Goal: Task Accomplishment & Management: Manage account settings

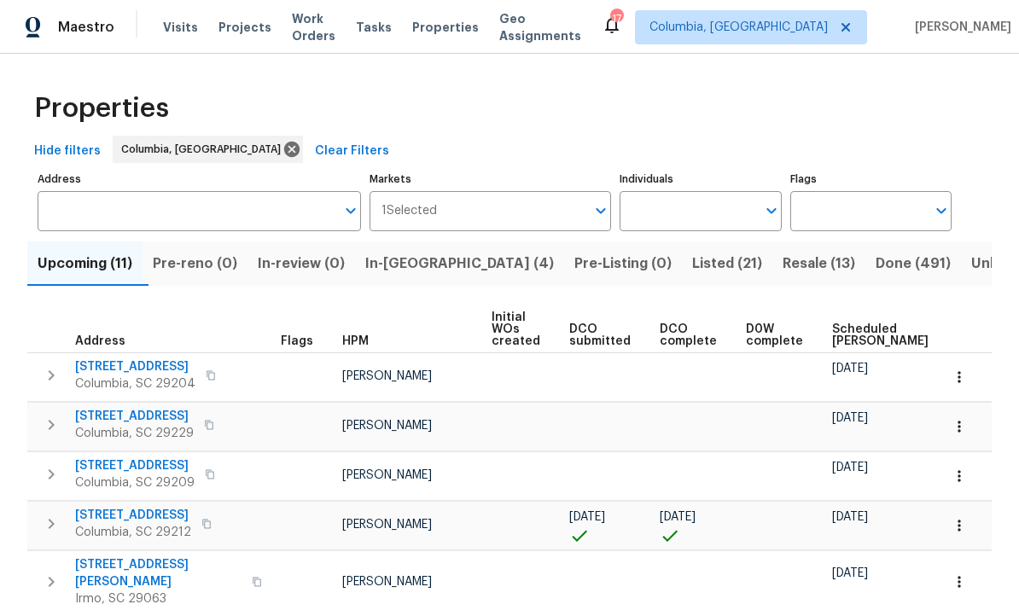
click at [186, 26] on span "Visits" at bounding box center [180, 27] width 35 height 17
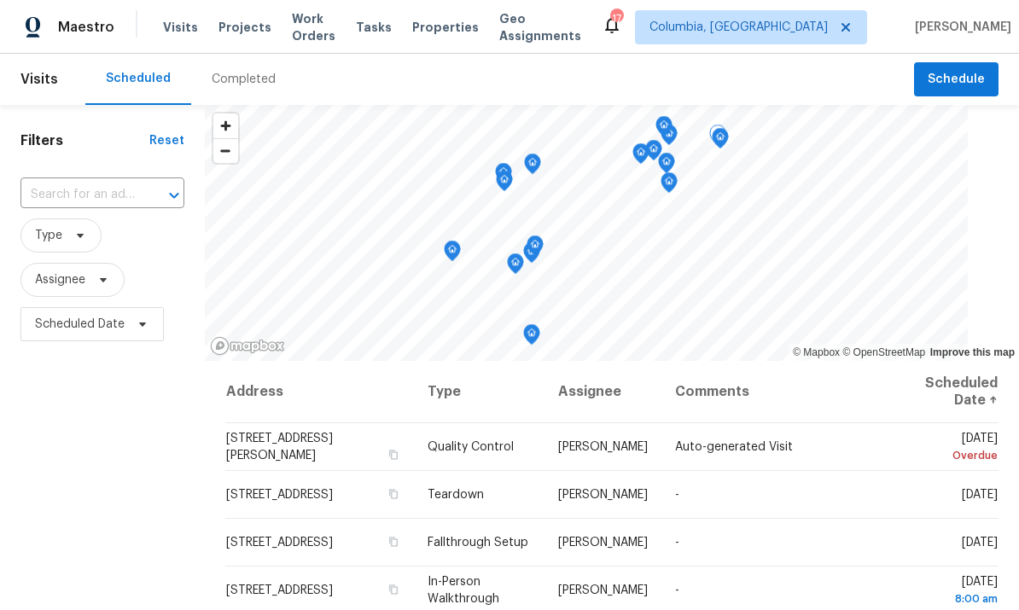
click at [0, 0] on icon at bounding box center [0, 0] width 0 height 0
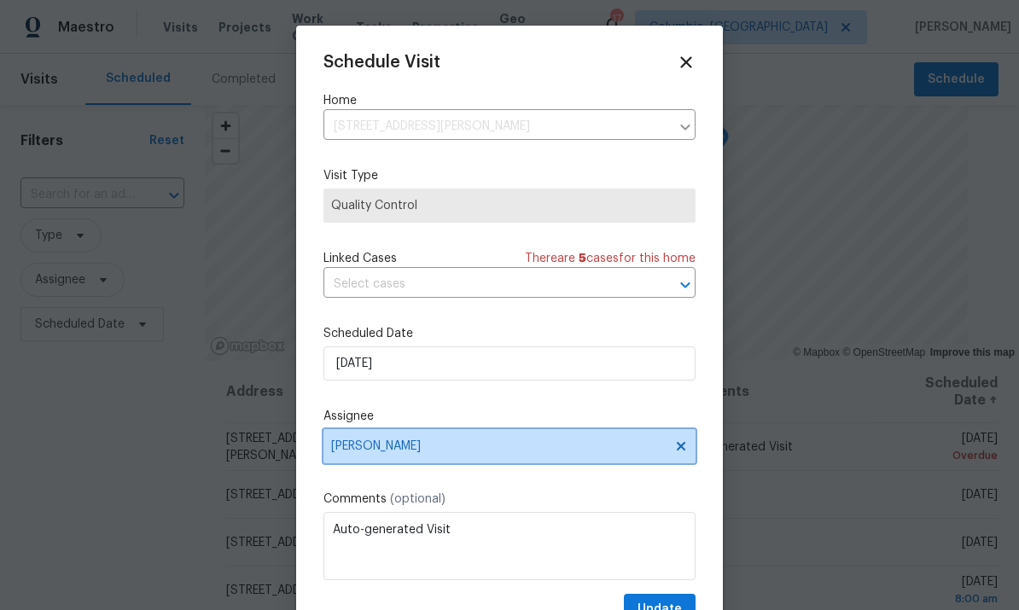
click at [447, 453] on span "[PERSON_NAME]" at bounding box center [498, 447] width 335 height 14
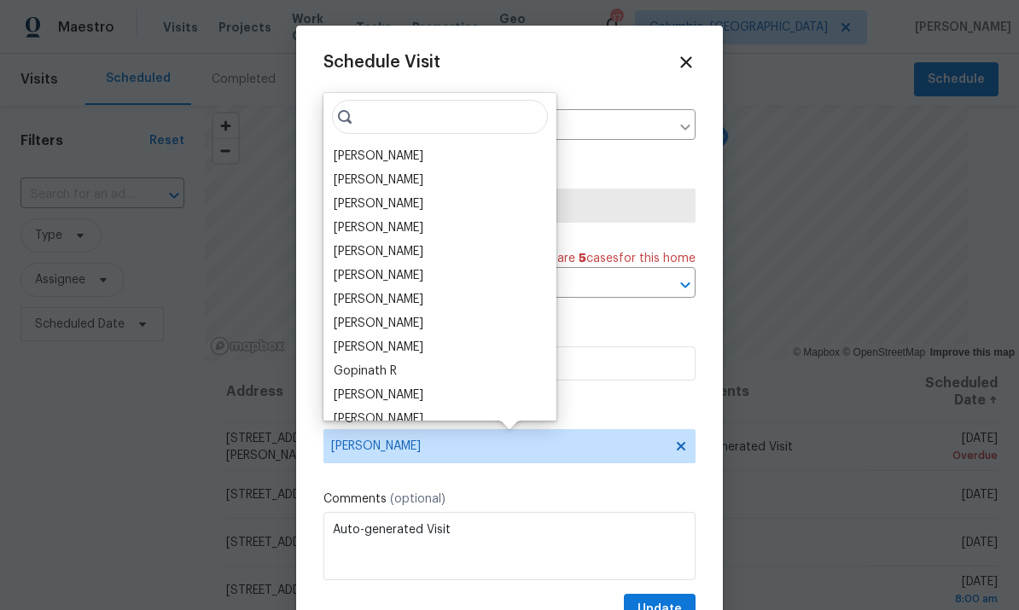
scroll to position [39, 0]
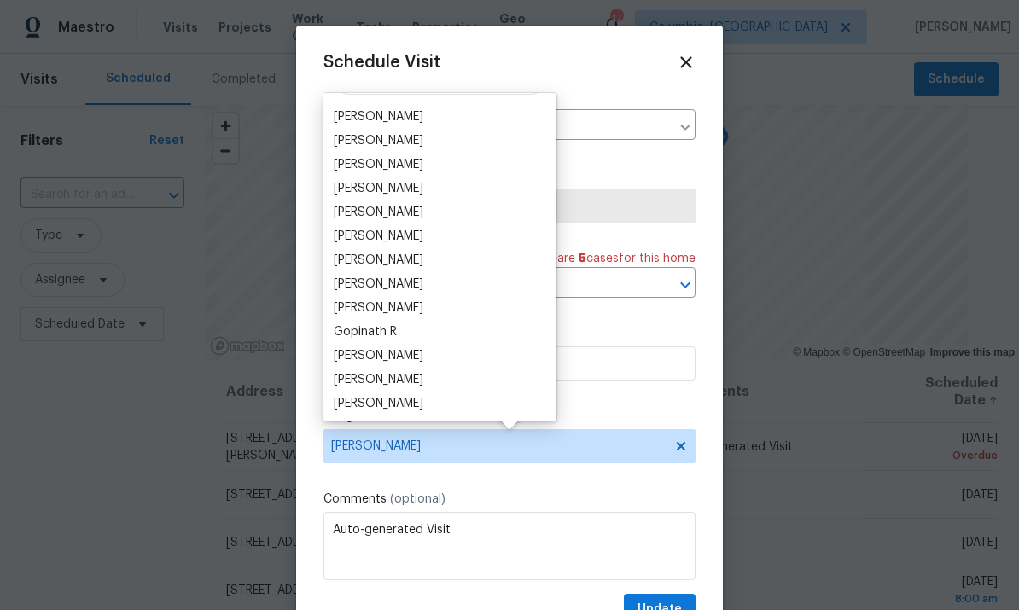
click at [453, 381] on div "[PERSON_NAME]" at bounding box center [440, 380] width 223 height 24
click at [455, 377] on div "[PERSON_NAME]" at bounding box center [440, 380] width 223 height 24
click at [408, 380] on div "[PERSON_NAME]" at bounding box center [379, 379] width 90 height 17
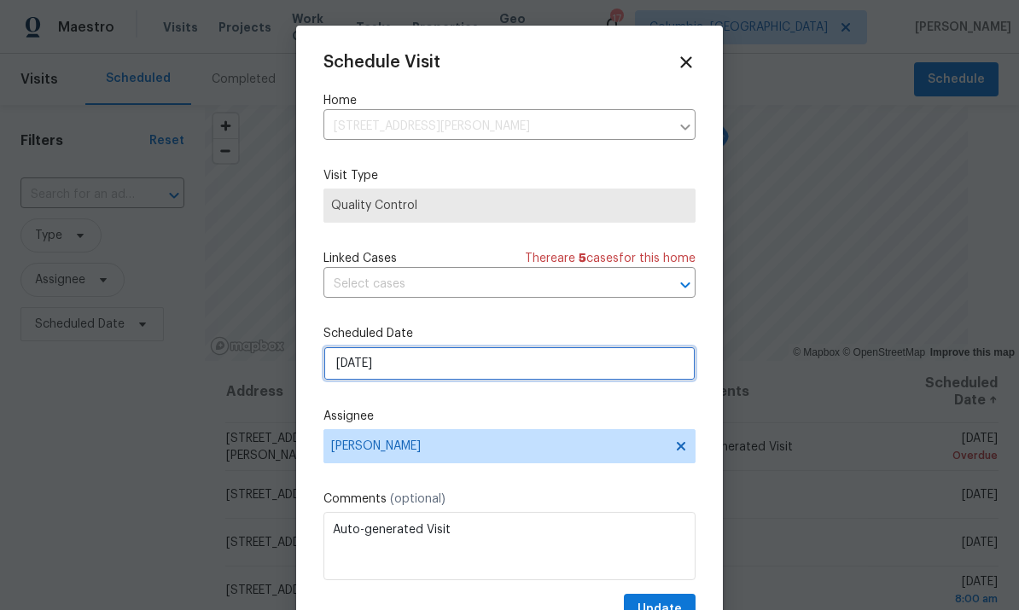
click at [463, 354] on input "[DATE]" at bounding box center [510, 364] width 372 height 34
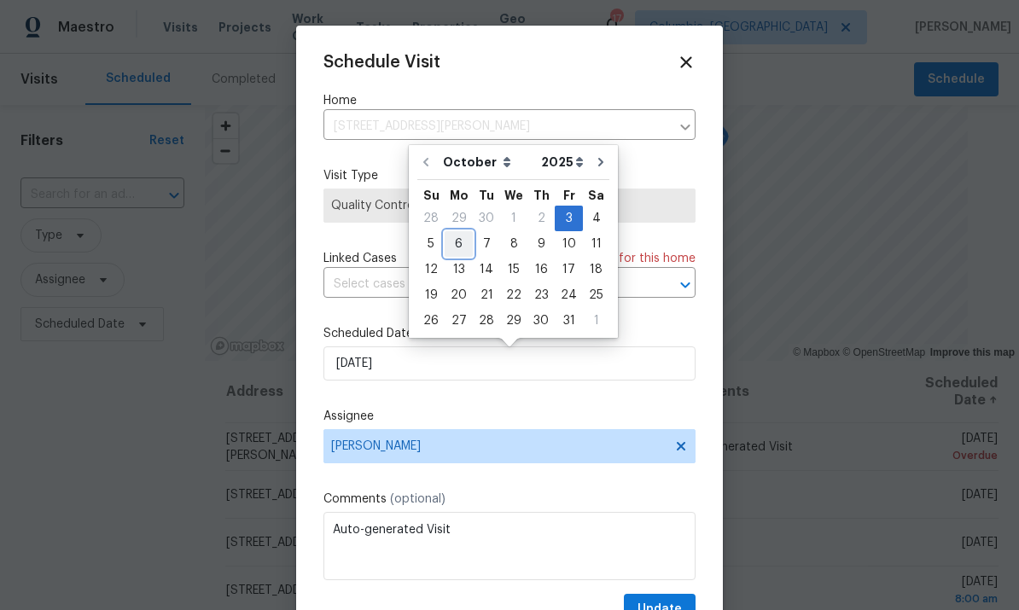
click at [463, 238] on div "6" at bounding box center [459, 244] width 28 height 24
type input "[DATE]"
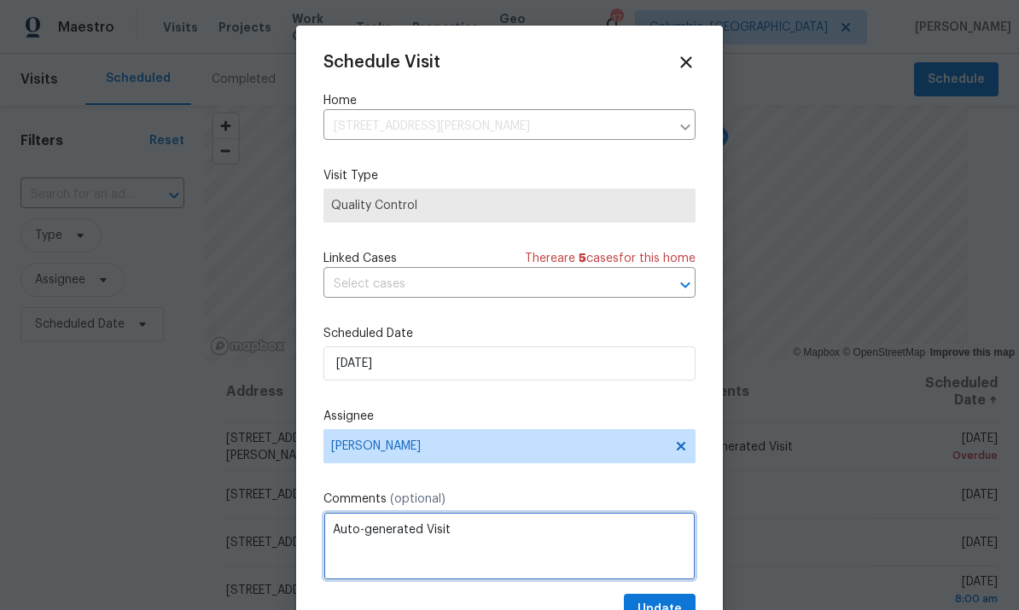
click at [523, 538] on textarea "Auto-generated Visit" at bounding box center [510, 546] width 372 height 68
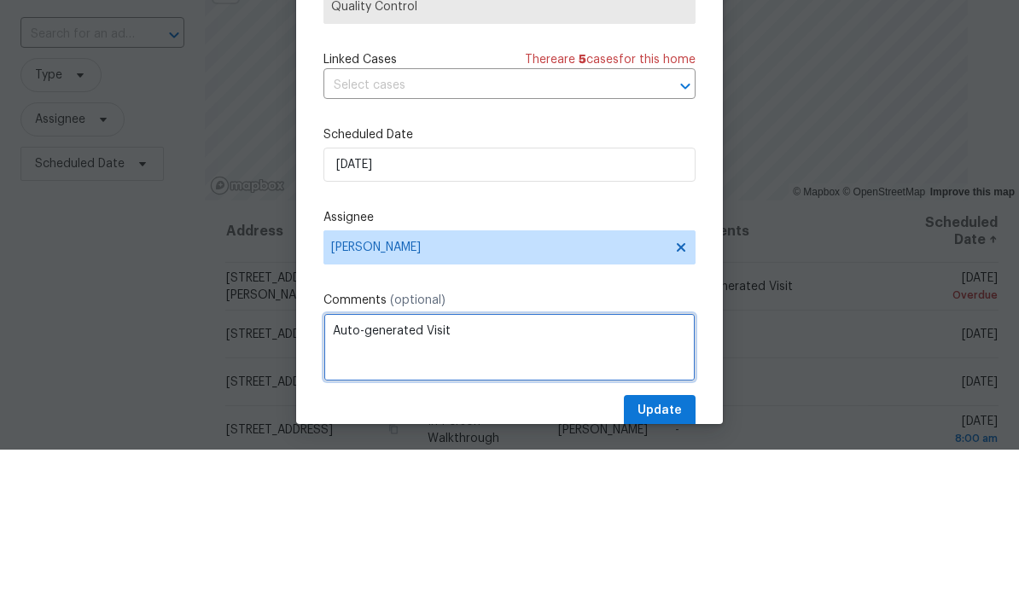
scroll to position [38, 0]
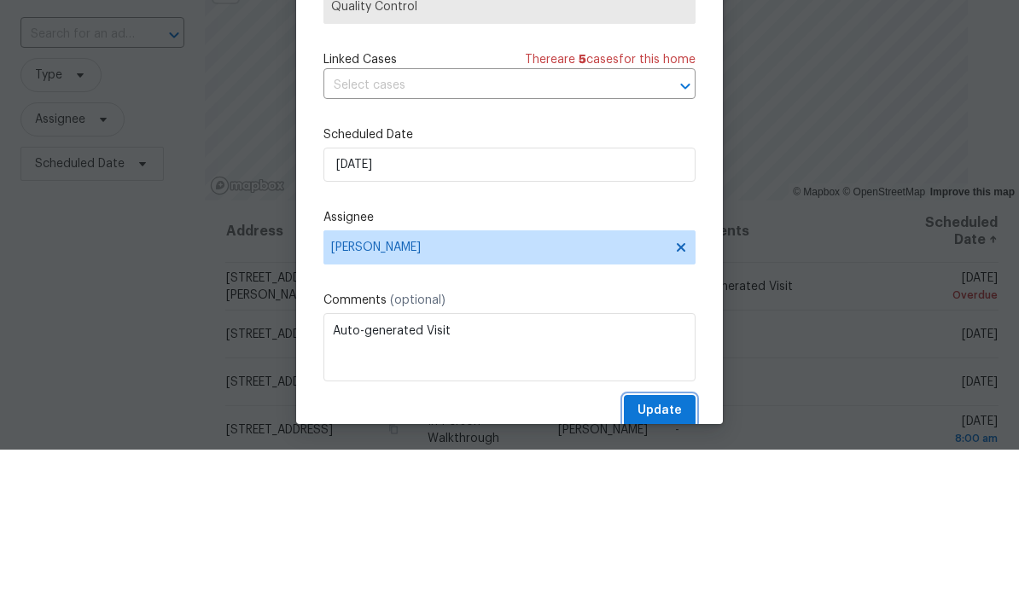
click at [658, 561] on span "Update" at bounding box center [660, 571] width 44 height 21
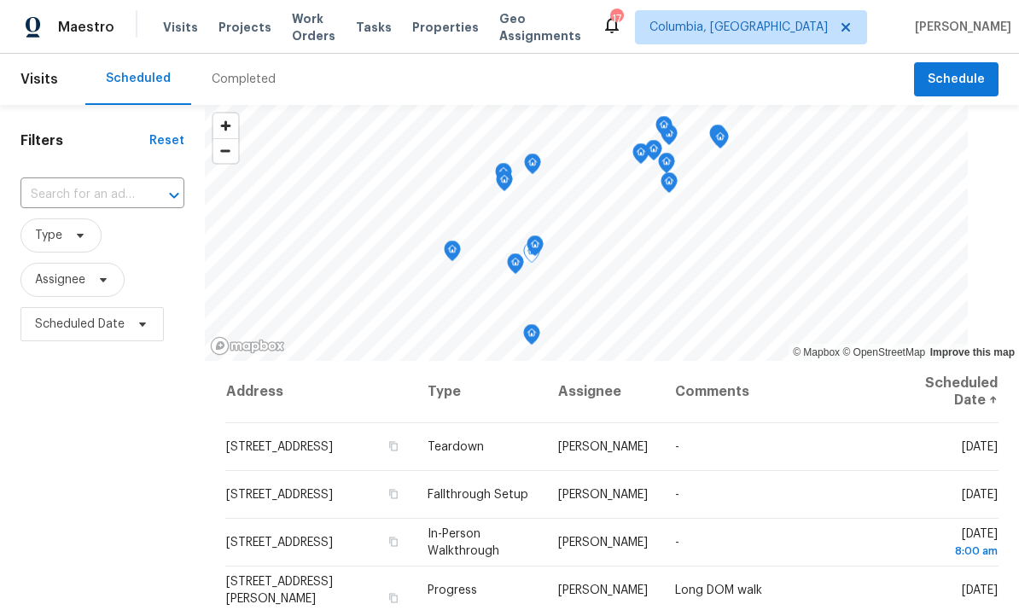
click at [0, 0] on icon at bounding box center [0, 0] width 0 height 0
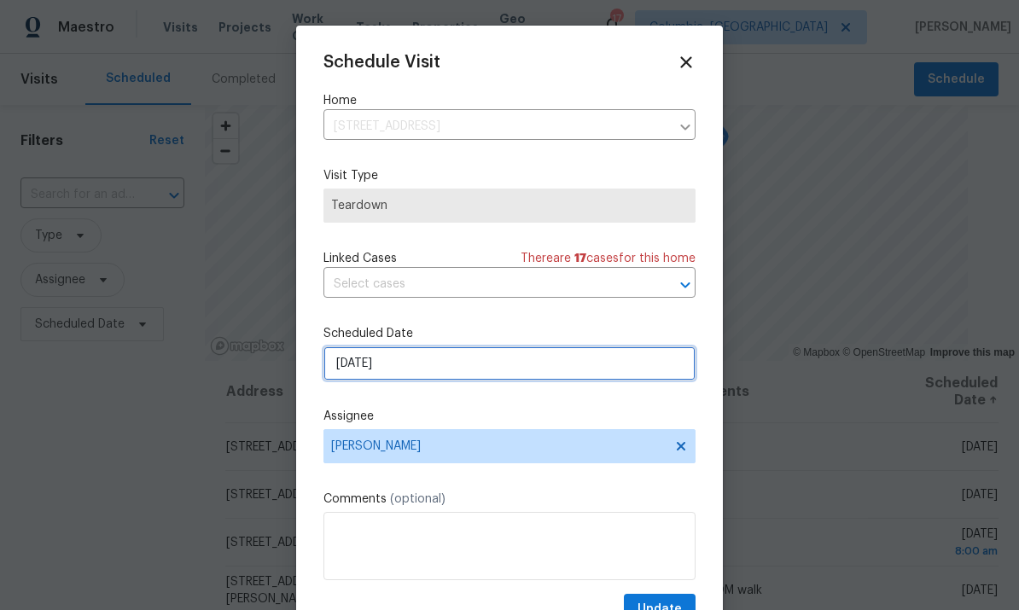
click at [519, 371] on input "[DATE]" at bounding box center [510, 364] width 372 height 34
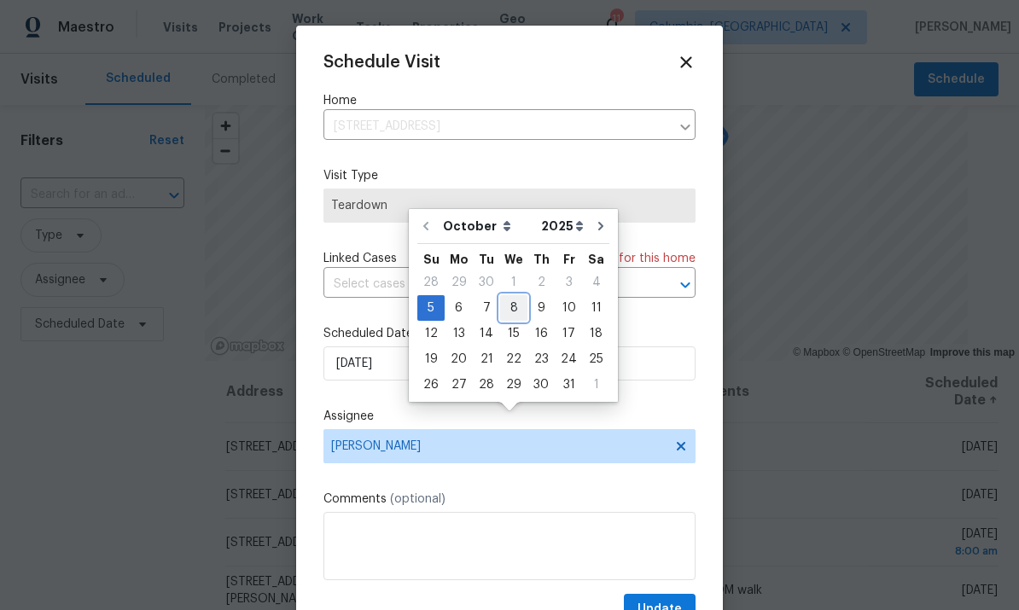
click at [511, 296] on div "8" at bounding box center [513, 308] width 27 height 24
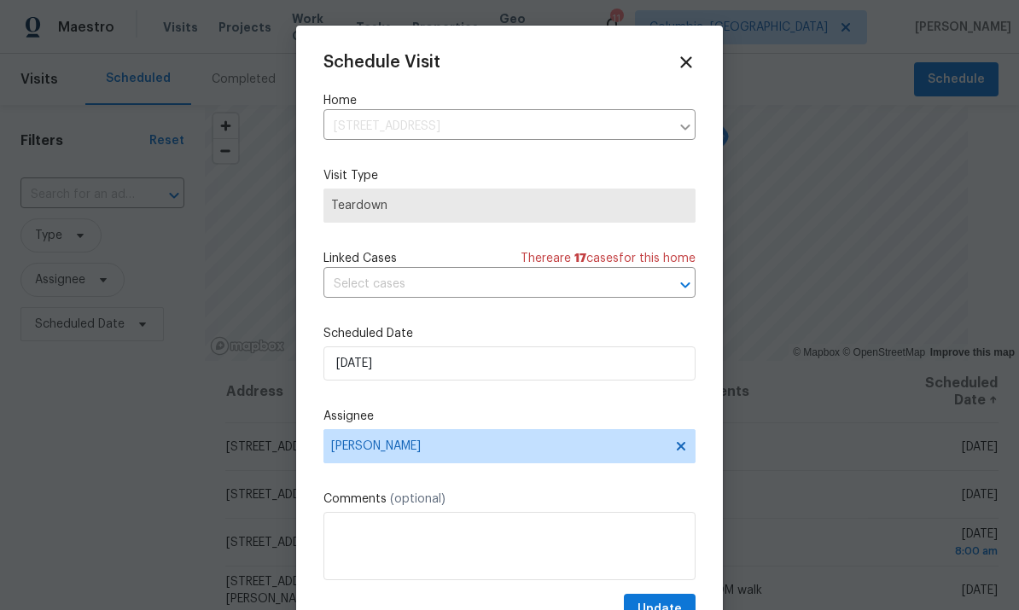
type input "[DATE]"
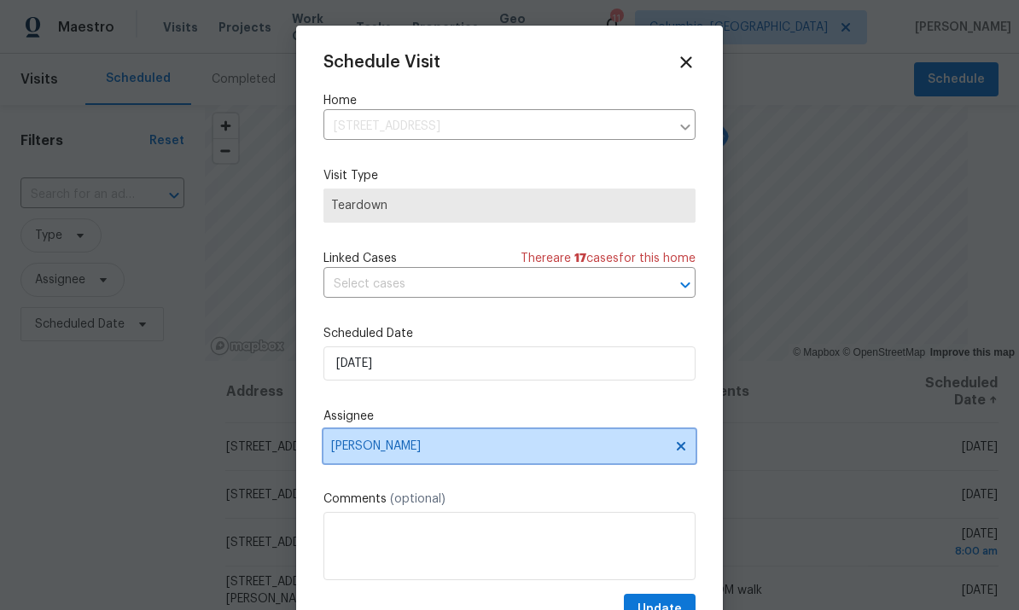
click at [536, 459] on span "[PERSON_NAME]" at bounding box center [510, 446] width 372 height 34
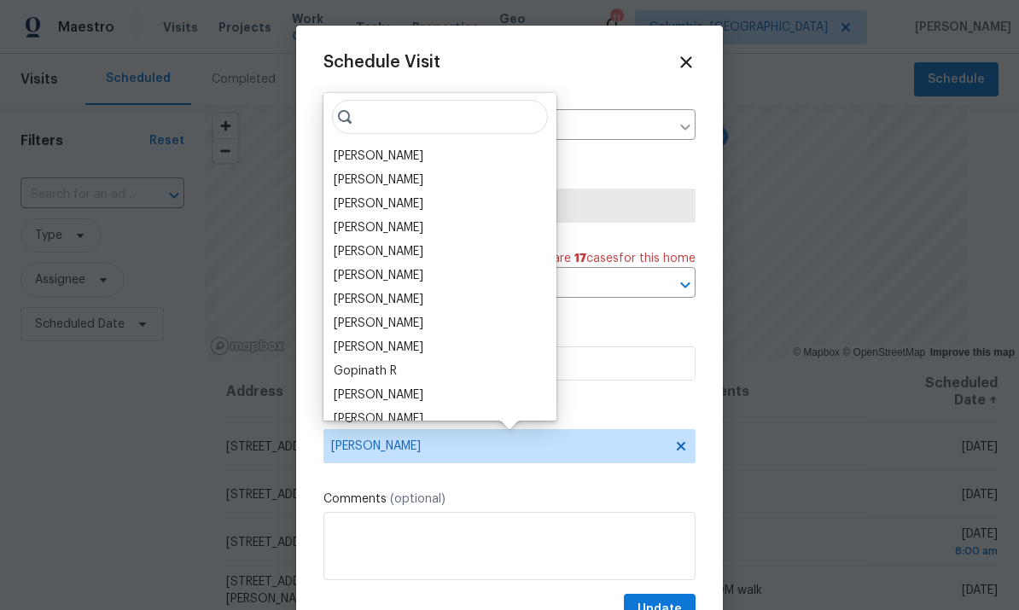
scroll to position [57, 0]
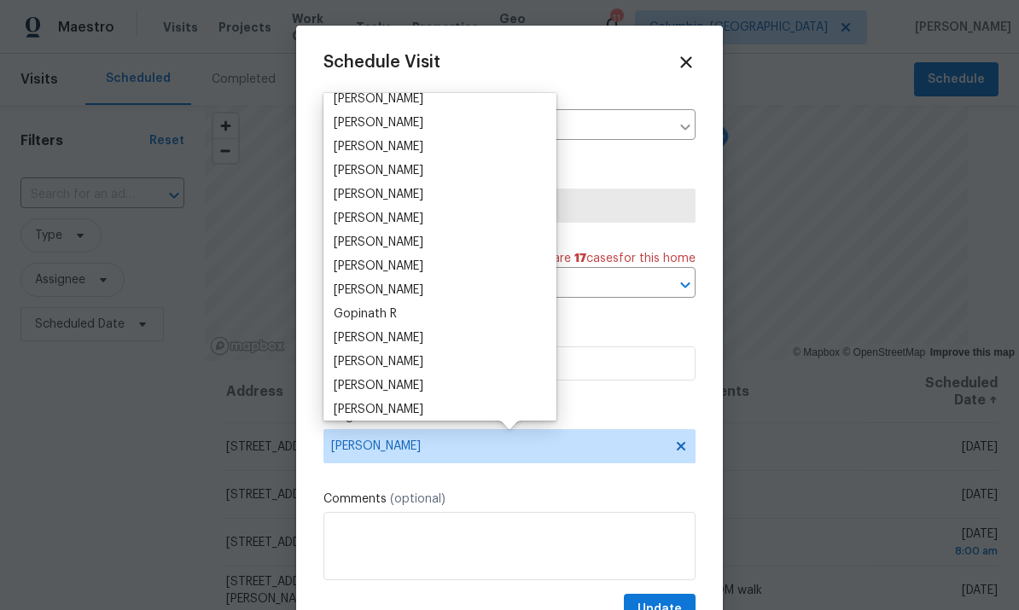
click at [441, 356] on div "[PERSON_NAME]" at bounding box center [440, 362] width 223 height 24
click at [412, 360] on div "[PERSON_NAME]" at bounding box center [379, 361] width 90 height 17
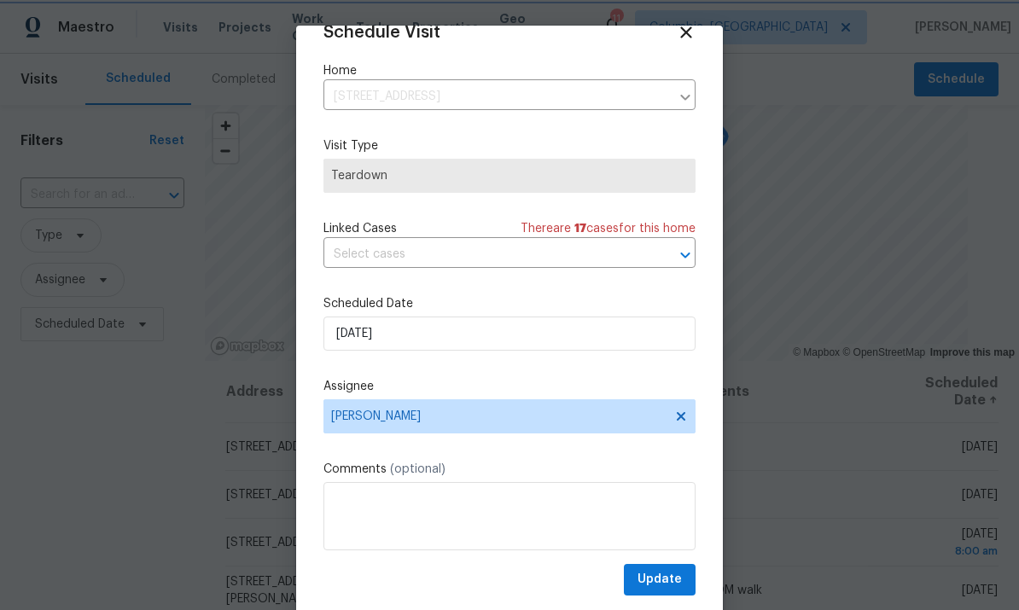
scroll to position [33, 0]
click at [668, 581] on span "Update" at bounding box center [660, 580] width 44 height 21
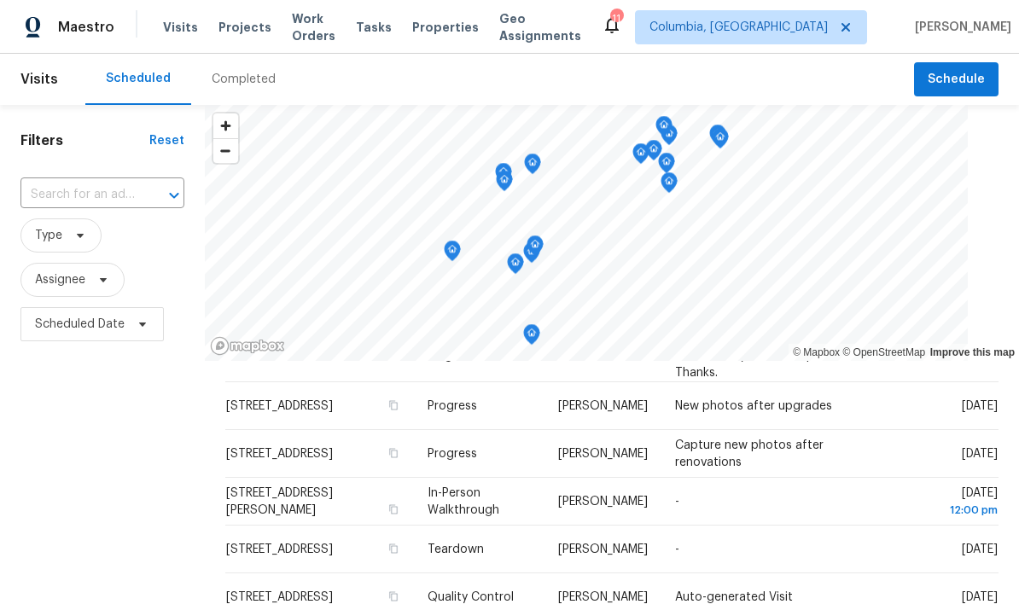
scroll to position [547, 0]
